Goal: Transaction & Acquisition: Purchase product/service

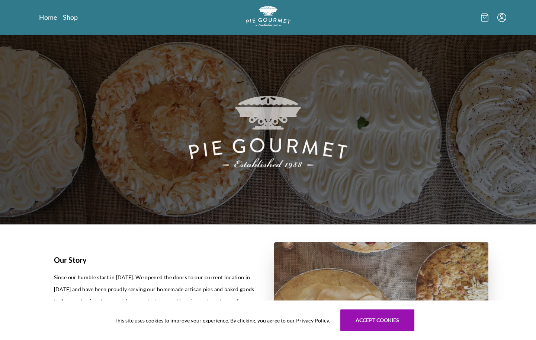
click at [500, 16] on icon "Menu" at bounding box center [502, 17] width 9 height 9
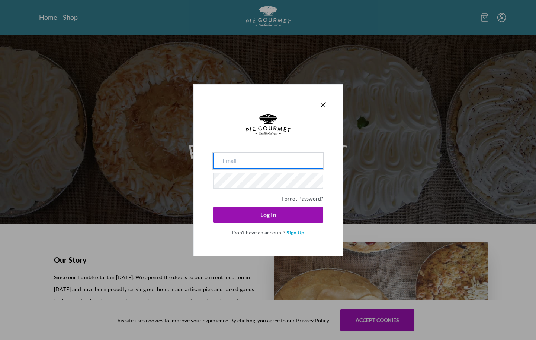
type input "[EMAIL_ADDRESS][DOMAIN_NAME]"
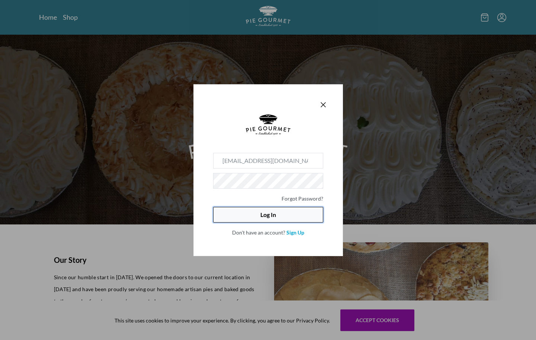
click at [274, 211] on button "Log In" at bounding box center [268, 215] width 110 height 16
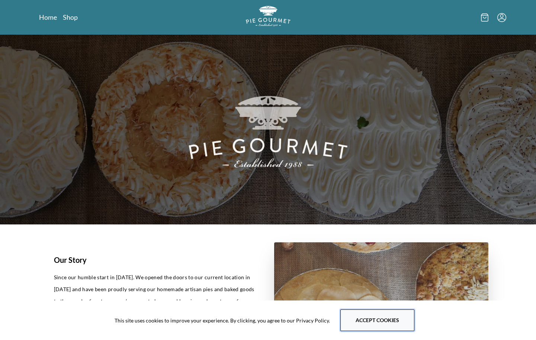
click at [392, 310] on button "Accept cookies" at bounding box center [378, 320] width 74 height 22
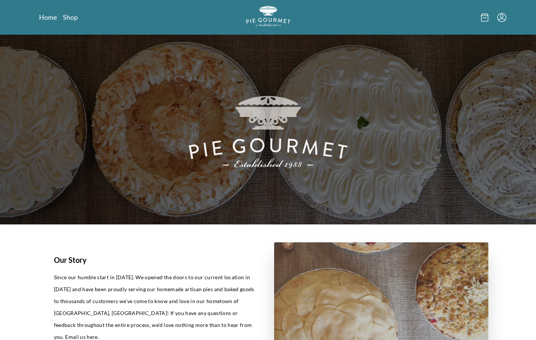
click at [503, 15] on icon "Menu" at bounding box center [502, 17] width 9 height 9
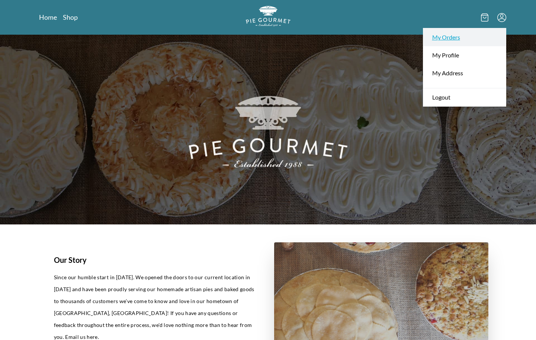
click at [463, 44] on link "My Orders" at bounding box center [465, 37] width 83 height 18
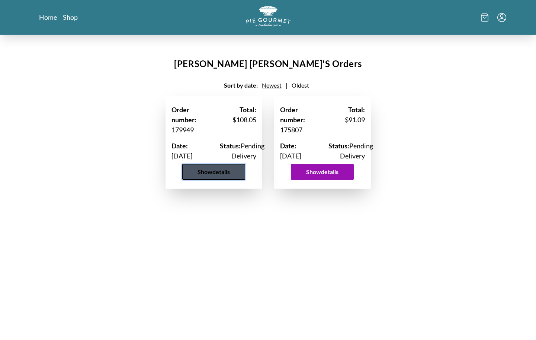
click at [241, 179] on button "Show details" at bounding box center [213, 172] width 63 height 16
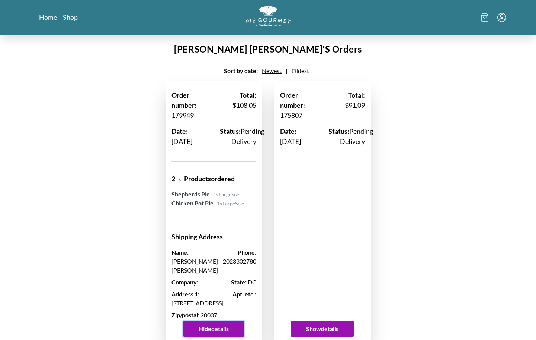
scroll to position [13, 0]
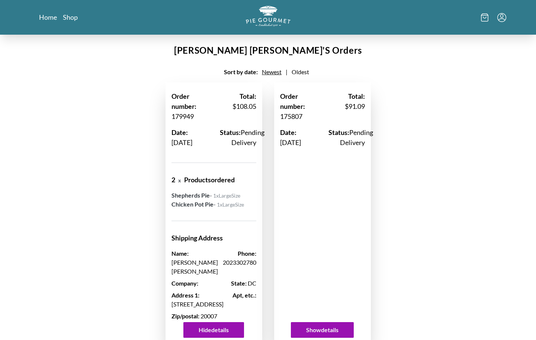
click at [303, 73] on span "Oldest" at bounding box center [300, 71] width 17 height 7
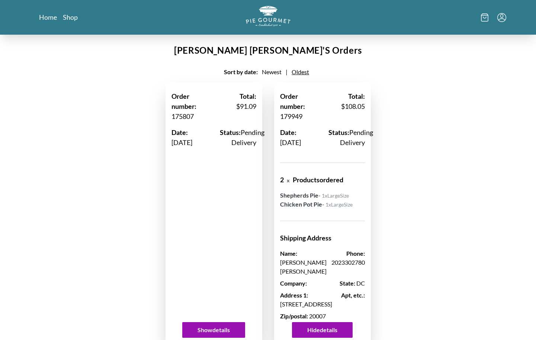
click at [485, 16] on icon at bounding box center [484, 17] width 7 height 8
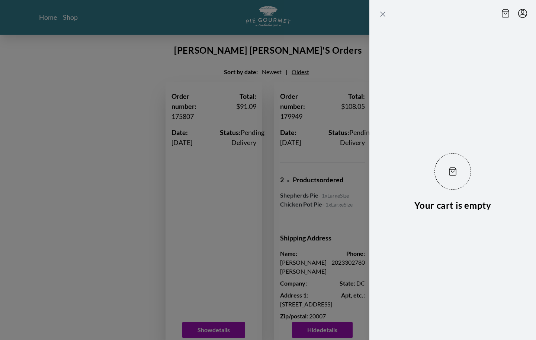
click at [383, 13] on icon "Close panel" at bounding box center [383, 14] width 4 height 4
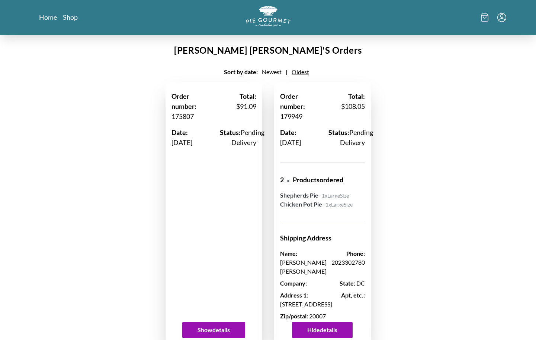
click at [505, 20] on icon "Menu" at bounding box center [502, 17] width 9 height 9
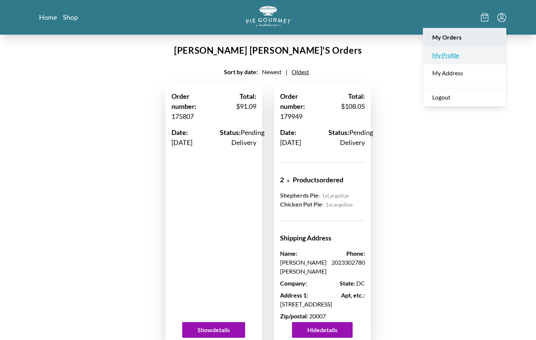
click at [469, 58] on link "My Profile" at bounding box center [465, 55] width 83 height 18
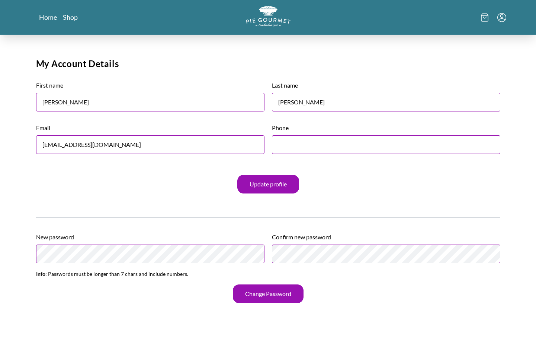
click at [499, 16] on icon "Menu" at bounding box center [502, 17] width 9 height 9
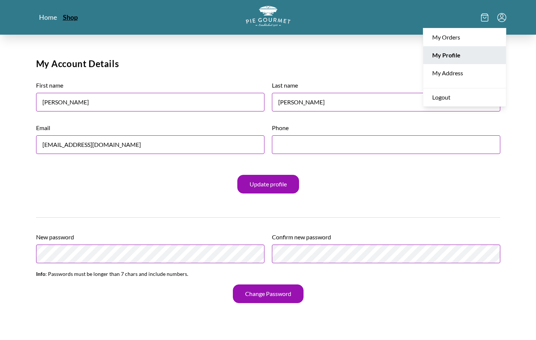
click at [65, 19] on link "Shop" at bounding box center [70, 17] width 15 height 9
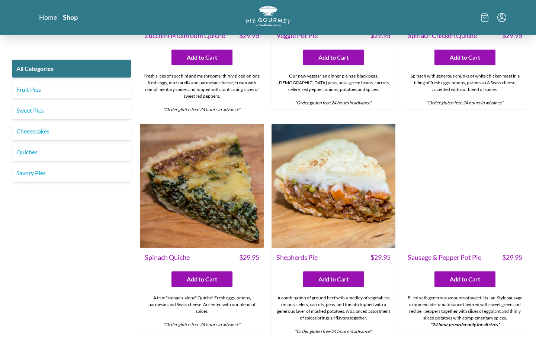
scroll to position [545, 0]
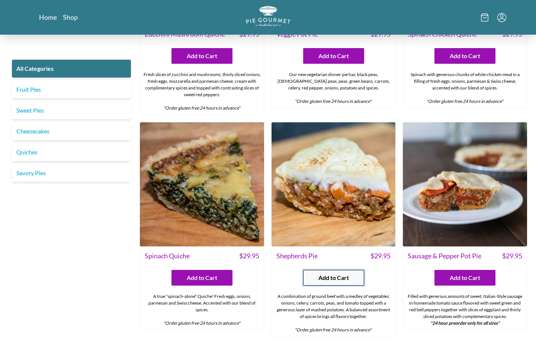
click at [324, 273] on span "Add to Cart" at bounding box center [334, 277] width 31 height 9
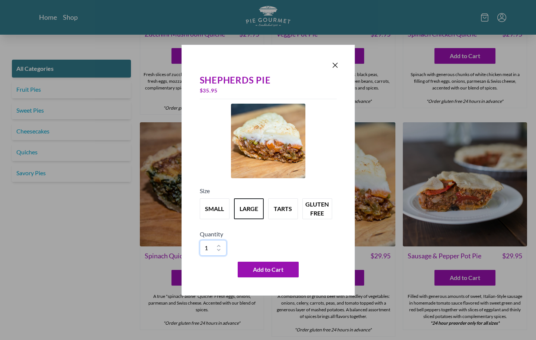
click at [217, 246] on select "1 2 3 4 5 6 7 8 9 10" at bounding box center [213, 248] width 27 height 16
select select "2"
click at [200, 240] on select "1 2 3 4 5 6 7 8 9 10" at bounding box center [213, 248] width 27 height 16
click at [334, 64] on icon "Close panel" at bounding box center [335, 65] width 4 height 4
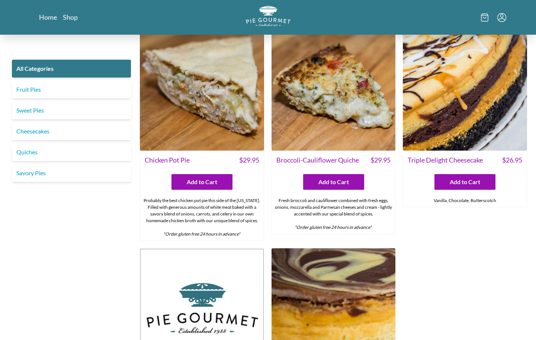
scroll to position [1081, 0]
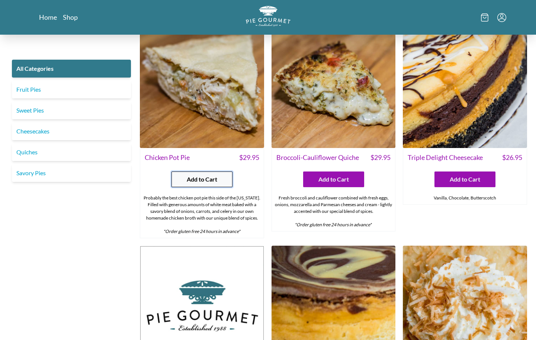
click at [217, 171] on button "Add to Cart" at bounding box center [202, 179] width 61 height 16
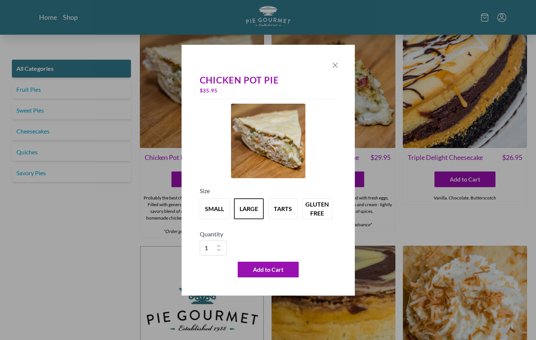
click at [332, 65] on icon "Close panel" at bounding box center [335, 65] width 9 height 9
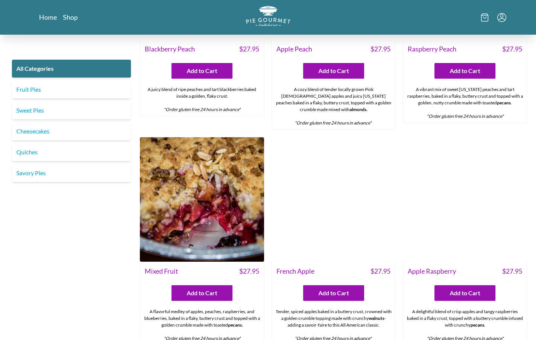
scroll to position [2318, 0]
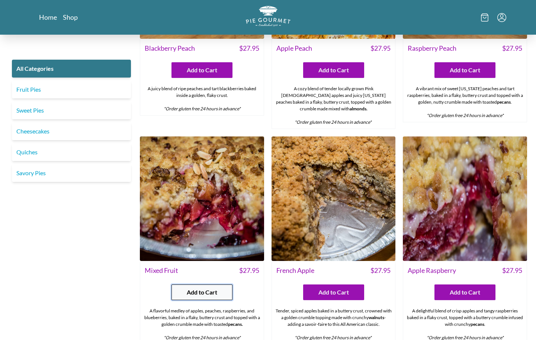
click at [223, 284] on button "Add to Cart" at bounding box center [202, 292] width 61 height 16
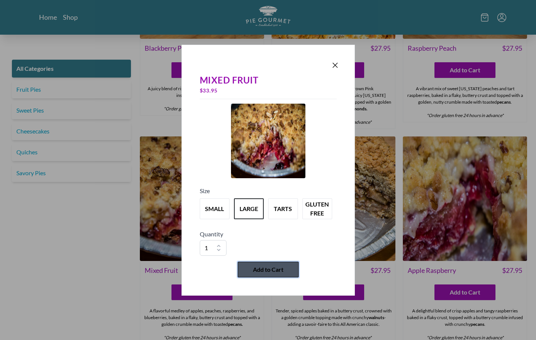
click at [270, 268] on span "Add to Cart" at bounding box center [268, 269] width 31 height 9
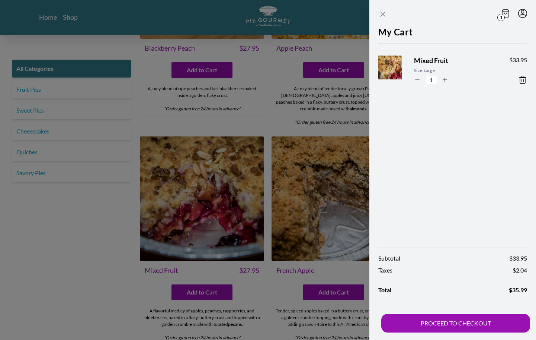
click at [383, 12] on icon "Close panel" at bounding box center [383, 14] width 9 height 9
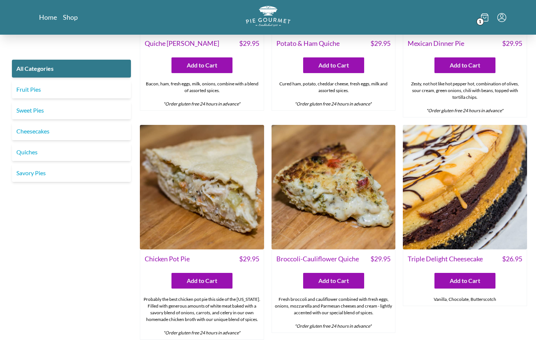
scroll to position [984, 0]
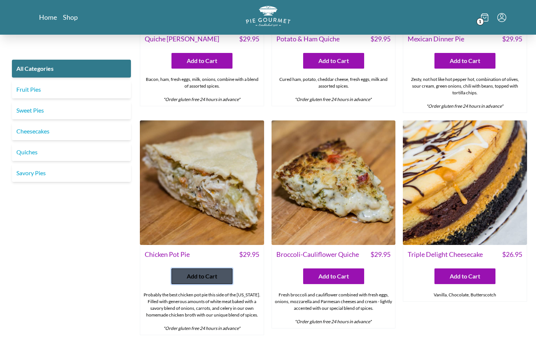
click at [212, 271] on span "Add to Cart" at bounding box center [202, 275] width 31 height 9
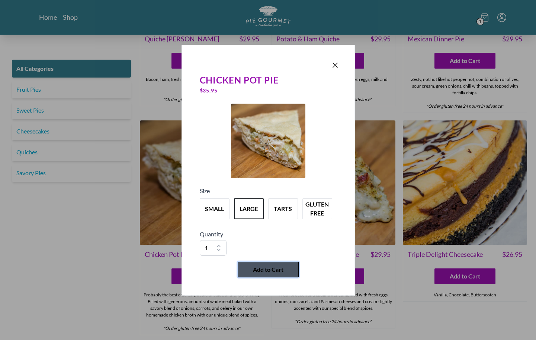
click at [254, 264] on button "Add to Cart" at bounding box center [268, 269] width 61 height 16
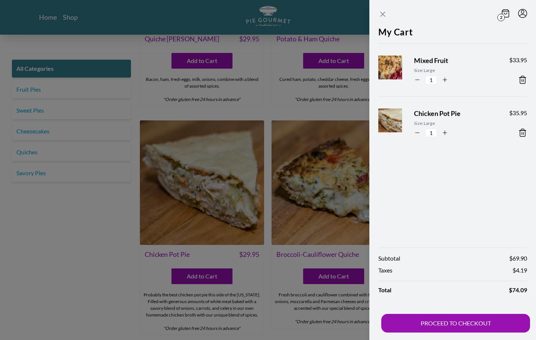
click at [381, 14] on icon "Close panel" at bounding box center [383, 14] width 9 height 9
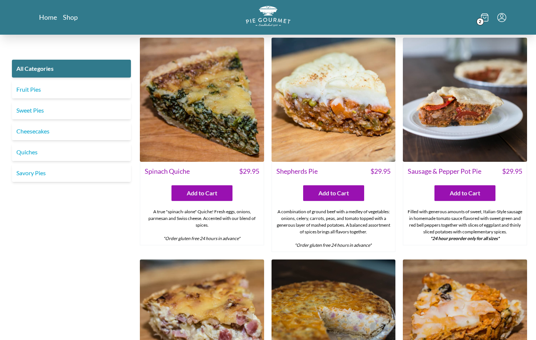
scroll to position [625, 0]
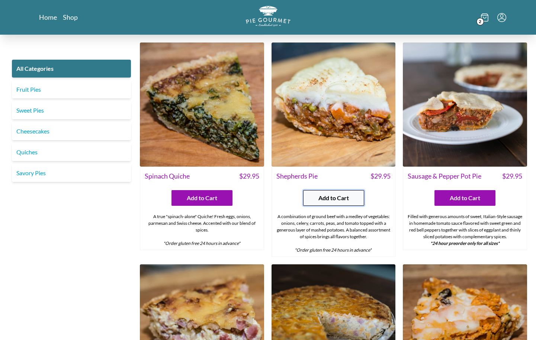
click at [359, 190] on button "Add to Cart" at bounding box center [333, 198] width 61 height 16
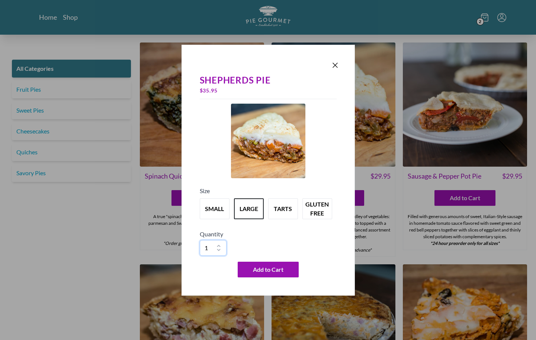
click at [219, 245] on select "1 2 3 4 5 6 7 8 9 10" at bounding box center [213, 248] width 27 height 16
select select "2"
click at [200, 240] on select "1 2 3 4 5 6 7 8 9 10" at bounding box center [213, 248] width 27 height 16
click at [273, 270] on span "Add to Cart" at bounding box center [268, 269] width 31 height 9
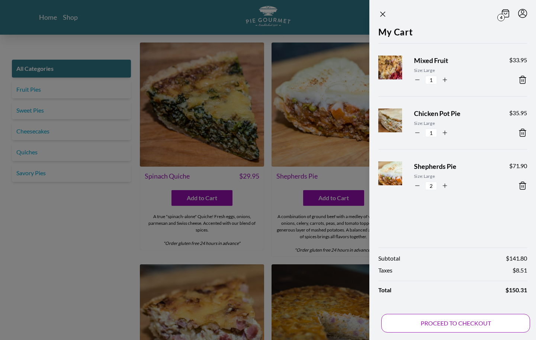
click at [446, 320] on button "PROCEED TO CHECKOUT" at bounding box center [456, 322] width 149 height 19
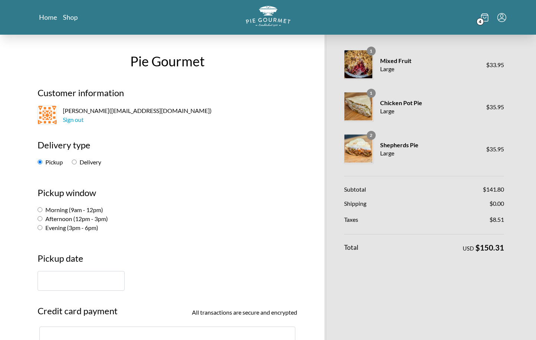
click at [73, 162] on input "Delivery" at bounding box center [74, 161] width 5 height 5
radio input "true"
select select "-1"
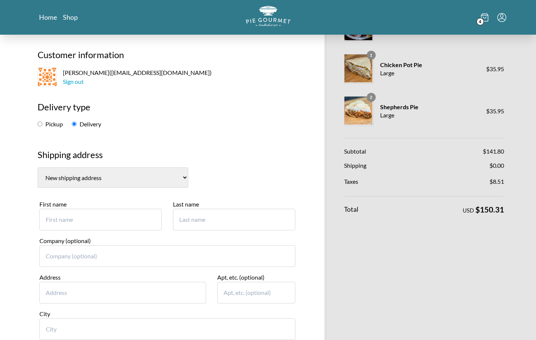
scroll to position [36, 0]
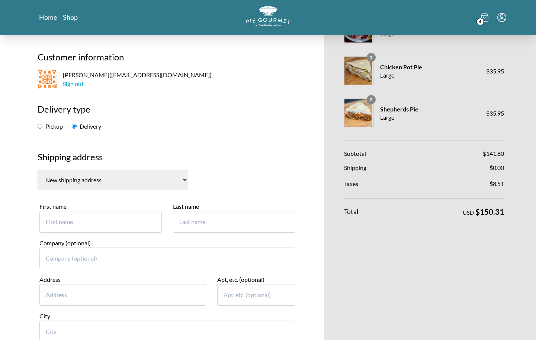
click at [76, 222] on input "First name" at bounding box center [100, 222] width 122 height 22
type input "[PERSON_NAME]"
type input "[STREET_ADDRESS]"
type input "[US_STATE]"
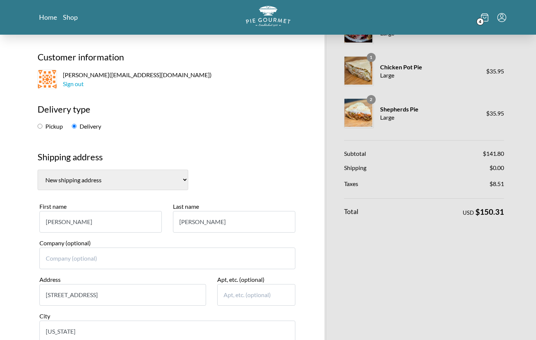
select select "DC"
type input "20007-1406"
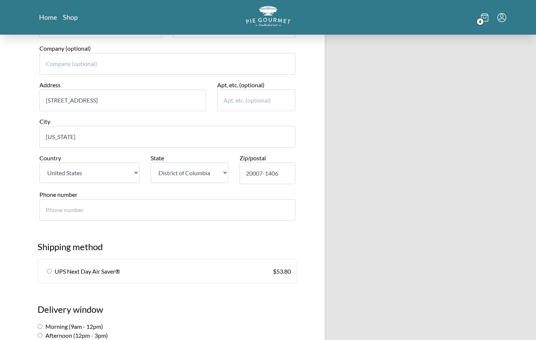
scroll to position [232, 0]
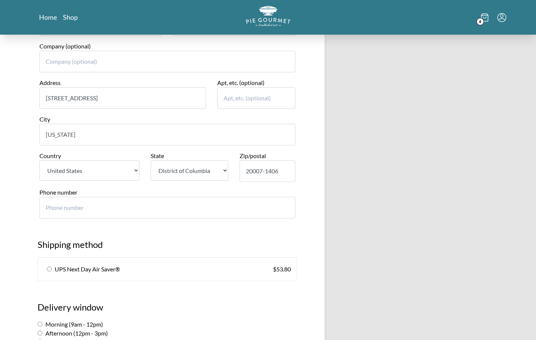
click at [100, 207] on input "Phone number" at bounding box center [167, 208] width 256 height 22
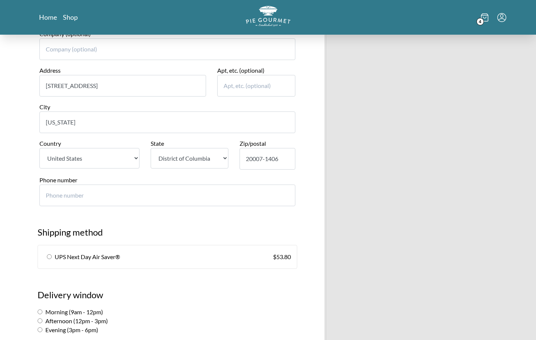
scroll to position [244, 0]
click at [485, 16] on icon at bounding box center [484, 17] width 7 height 8
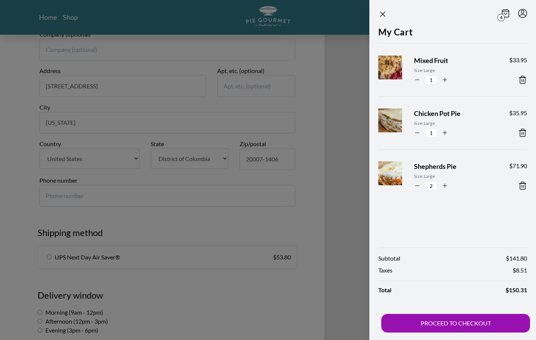
click at [520, 78] on icon at bounding box center [522, 79] width 5 height 7
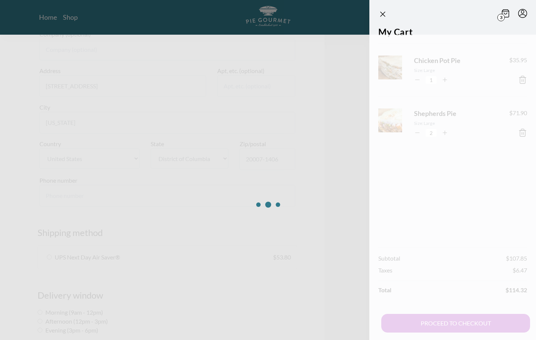
click at [523, 132] on div at bounding box center [268, 205] width 536 height 340
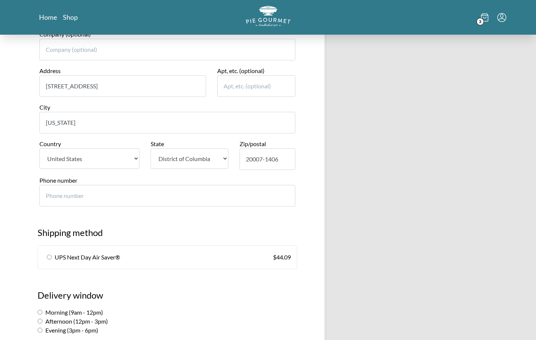
click at [485, 18] on icon at bounding box center [484, 17] width 7 height 8
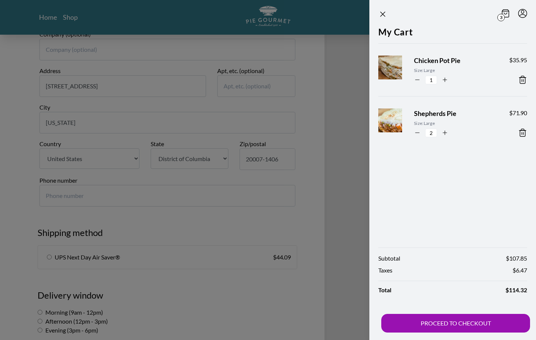
click at [521, 76] on icon at bounding box center [523, 79] width 9 height 9
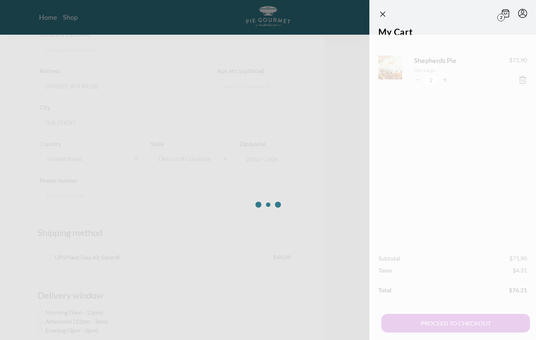
click at [502, 15] on span "2" at bounding box center [501, 17] width 7 height 7
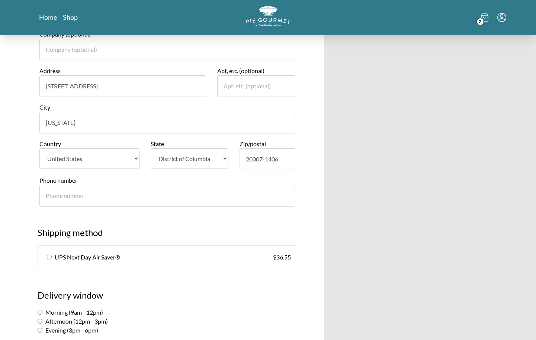
click at [483, 19] on span "2" at bounding box center [480, 21] width 7 height 7
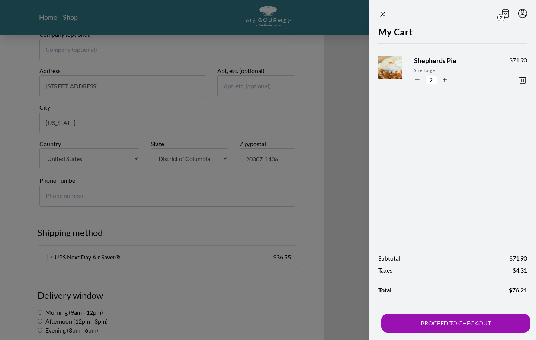
click at [523, 78] on icon at bounding box center [523, 79] width 9 height 9
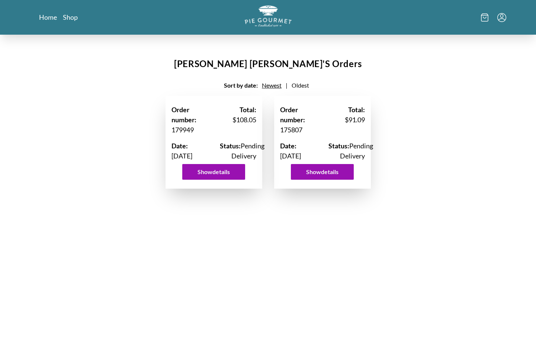
click at [271, 7] on img "Logo" at bounding box center [268, 16] width 47 height 22
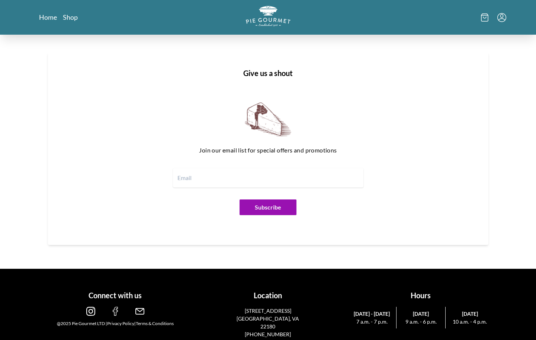
scroll to position [849, 0]
